Goal: Transaction & Acquisition: Book appointment/travel/reservation

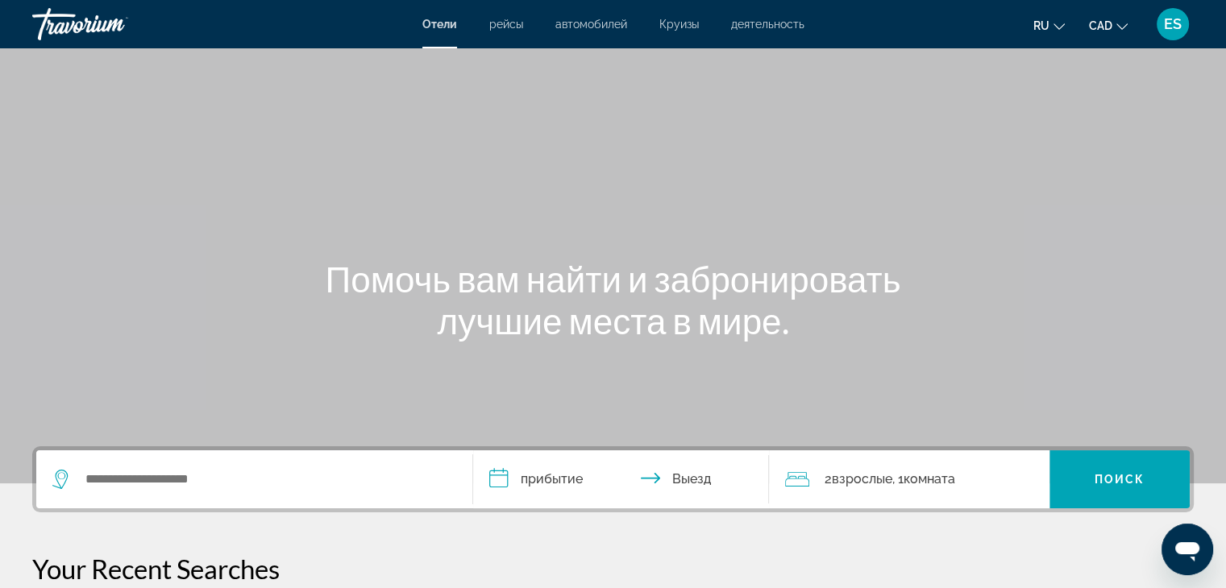
click at [499, 23] on span "рейсы" at bounding box center [506, 24] width 34 height 13
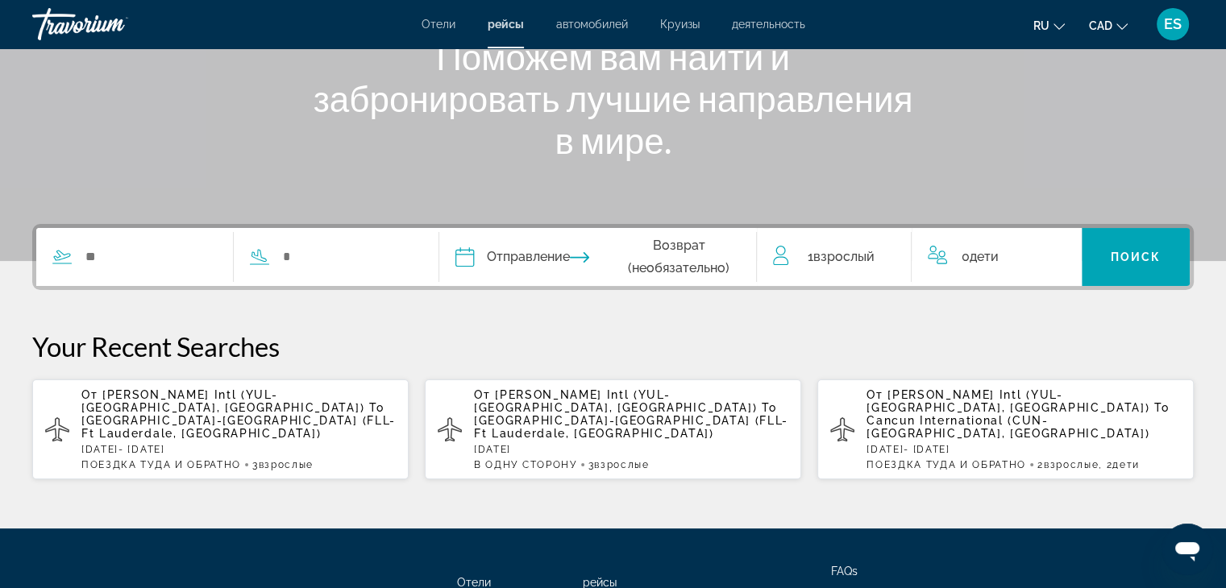
scroll to position [347, 0]
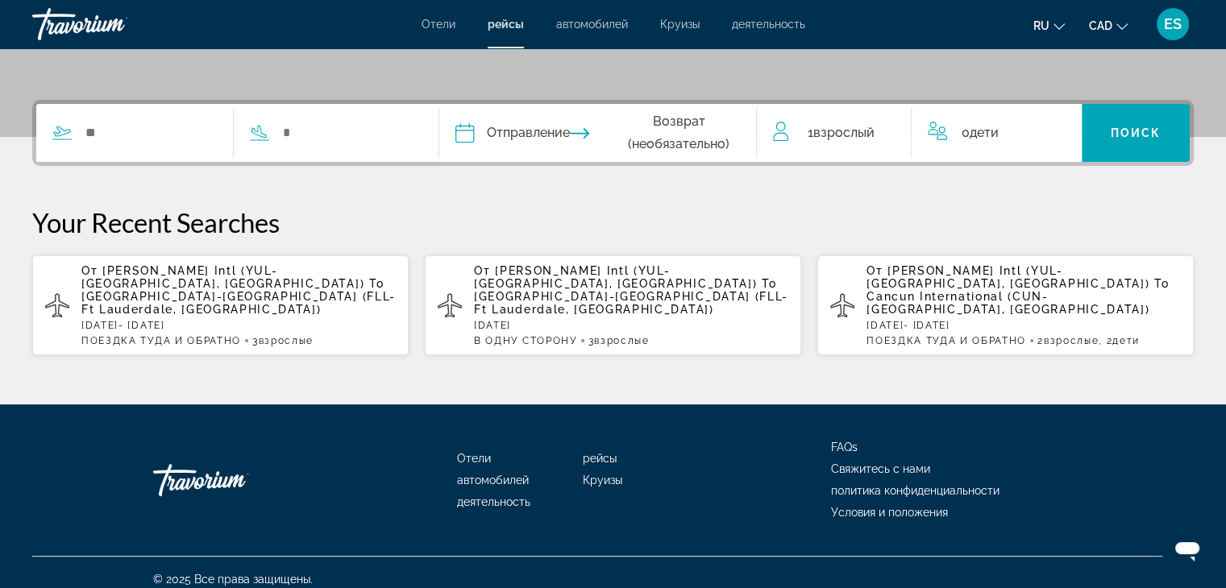
click at [177, 320] on p "[DATE][PERSON_NAME][DATE]" at bounding box center [238, 325] width 314 height 11
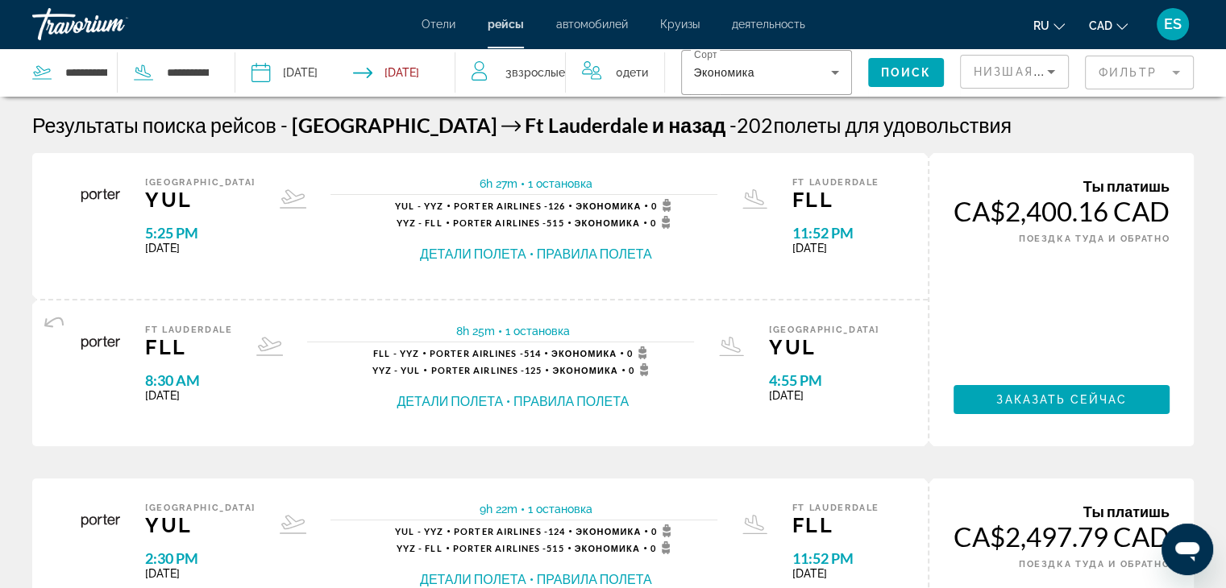
click at [1162, 71] on mat-form-field "Фильтр" at bounding box center [1139, 73] width 109 height 34
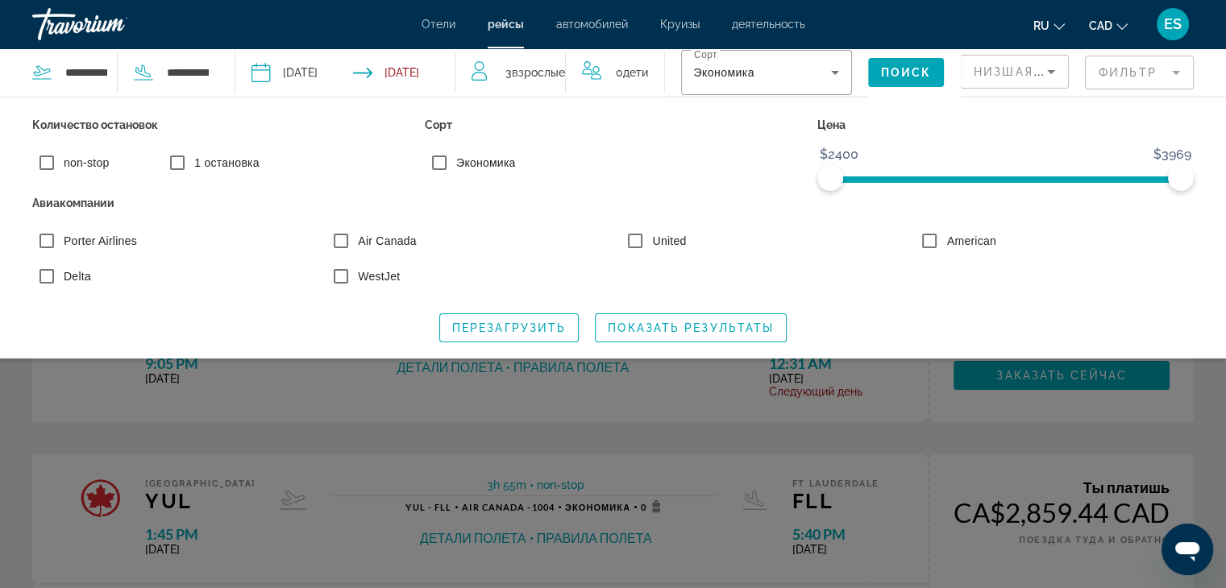
click at [65, 425] on div "Search widget" at bounding box center [613, 411] width 1226 height 355
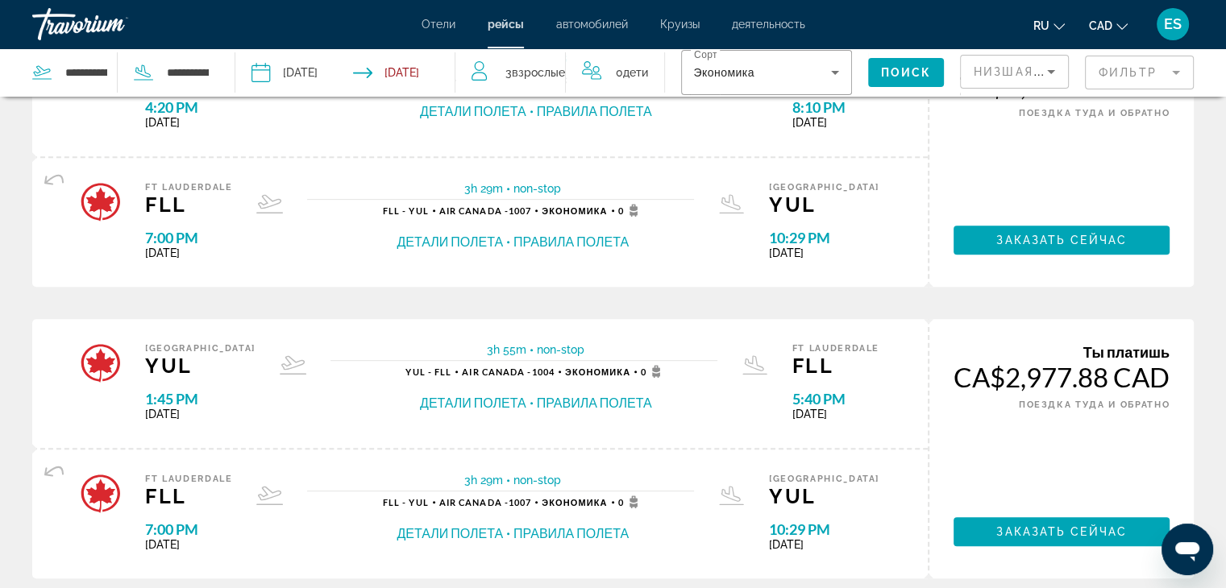
scroll to position [774, 0]
